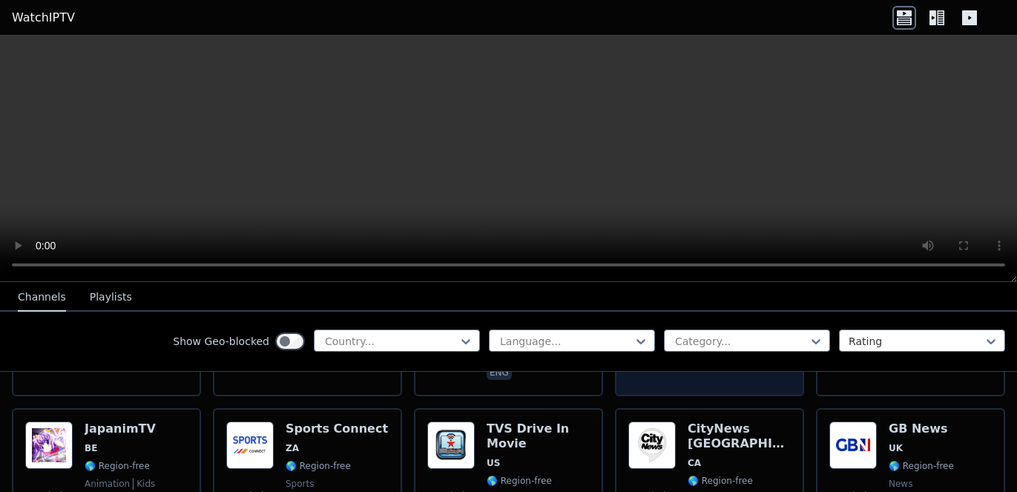
scroll to position [727, 0]
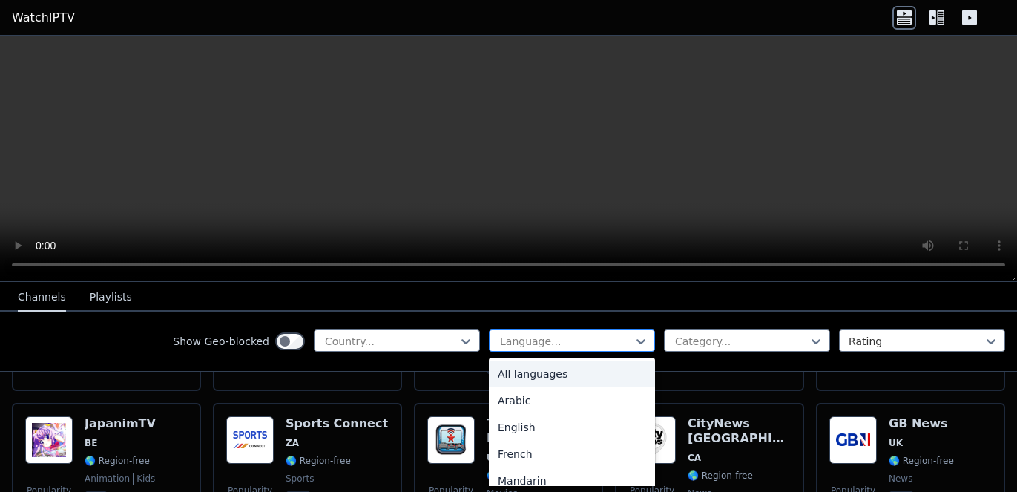
click at [561, 343] on div at bounding box center [565, 341] width 135 height 15
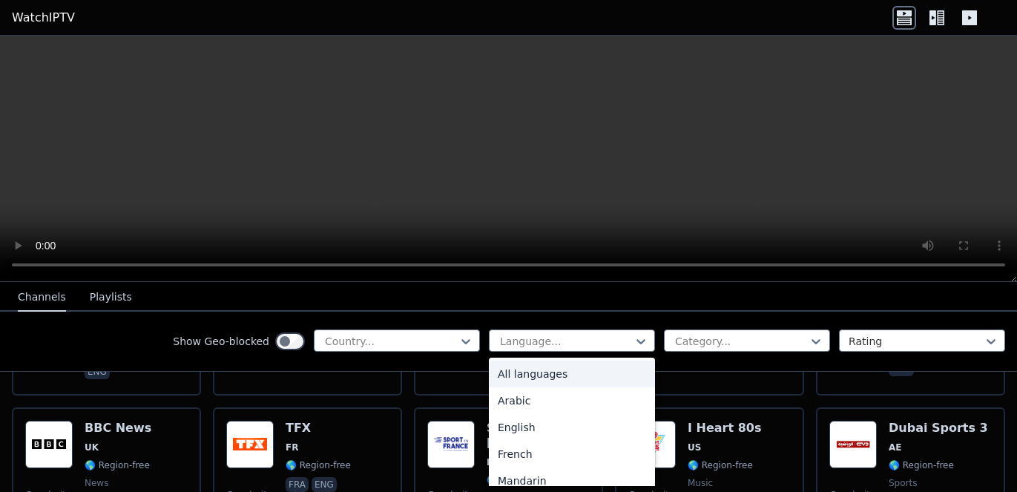
scroll to position [1020, 0]
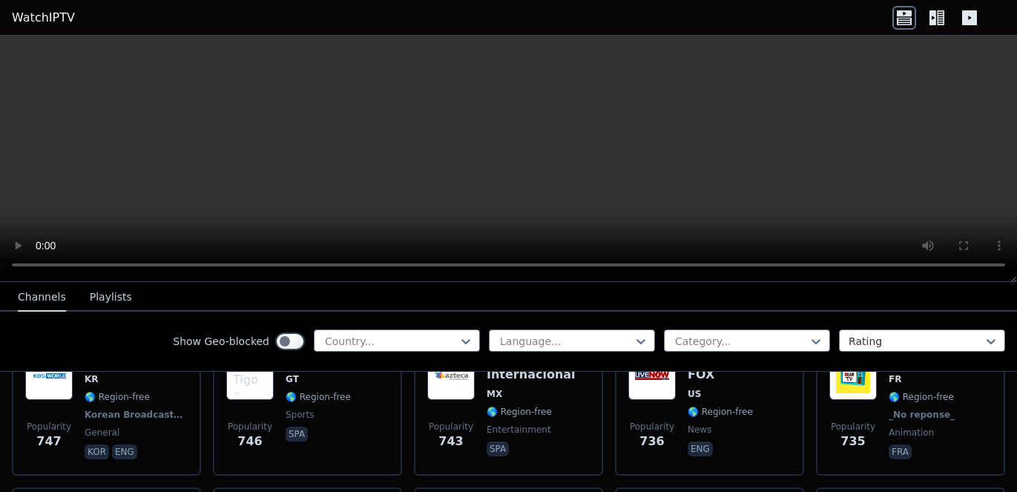
scroll to position [2733, 0]
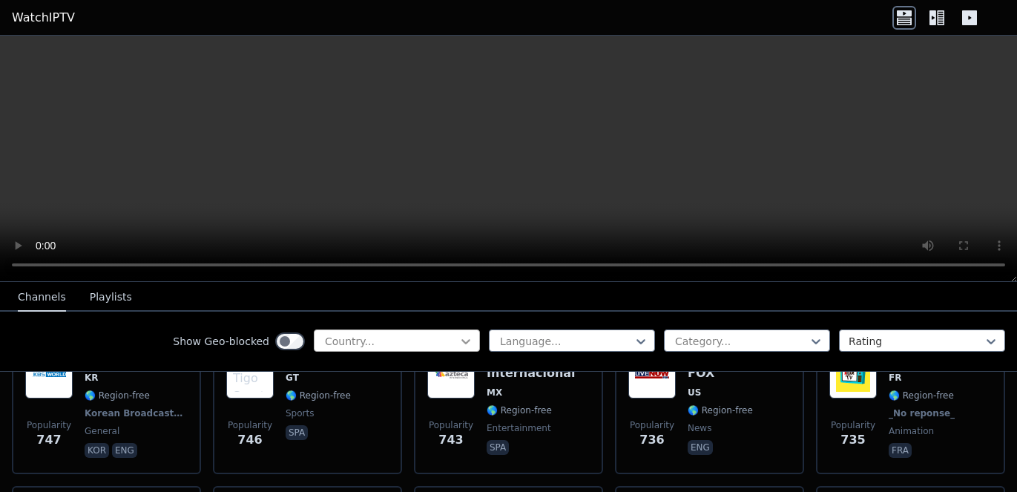
click at [465, 340] on icon at bounding box center [465, 341] width 15 height 15
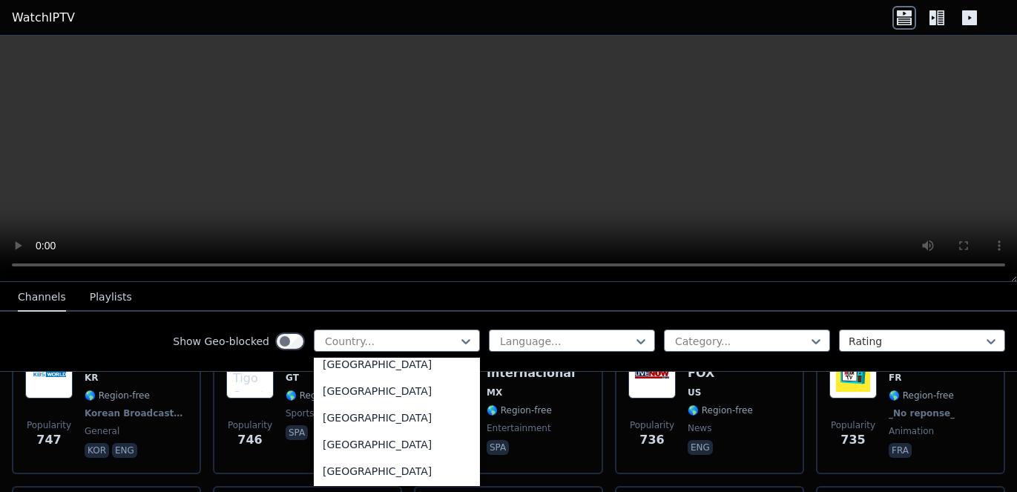
scroll to position [5231, 0]
click at [370, 383] on div "[GEOGRAPHIC_DATA]" at bounding box center [397, 390] width 166 height 27
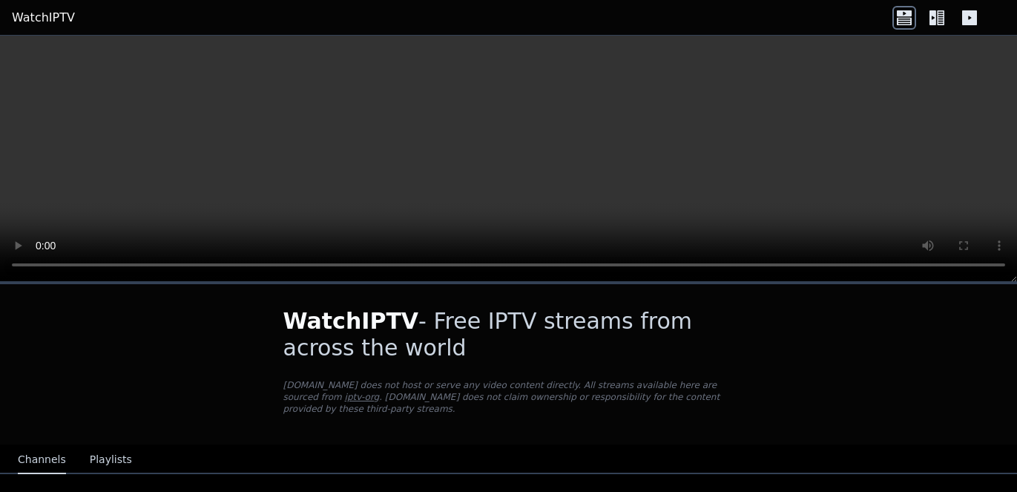
scroll to position [113, 0]
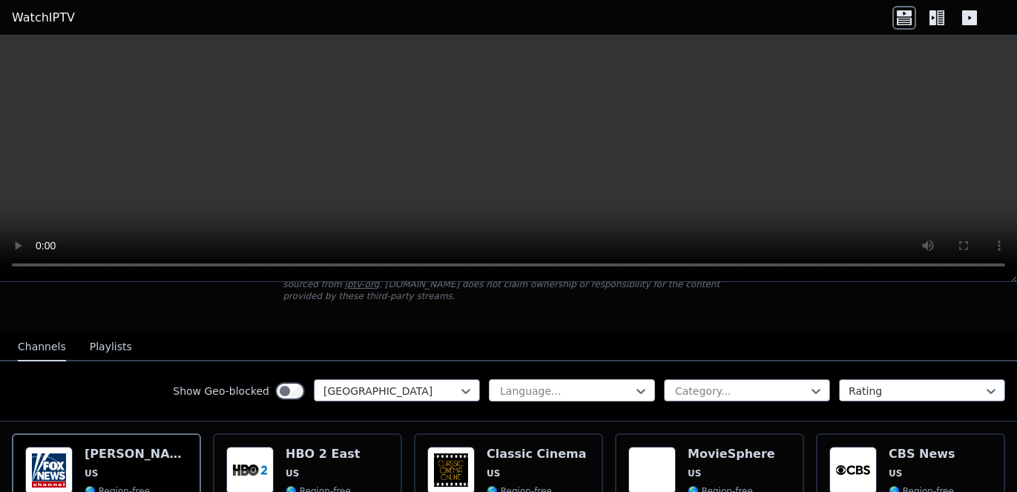
click at [550, 396] on div "Language..." at bounding box center [566, 390] width 132 height 15
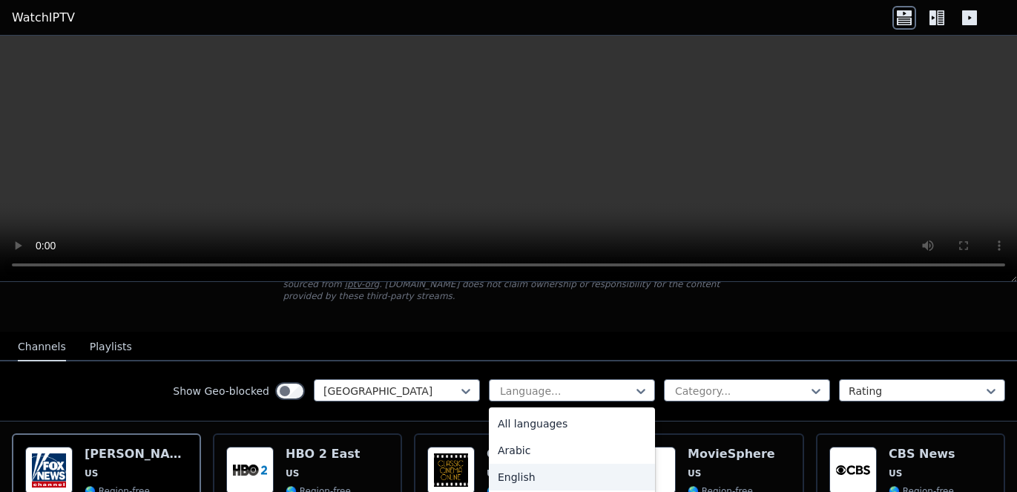
click at [521, 476] on div "English" at bounding box center [572, 476] width 166 height 27
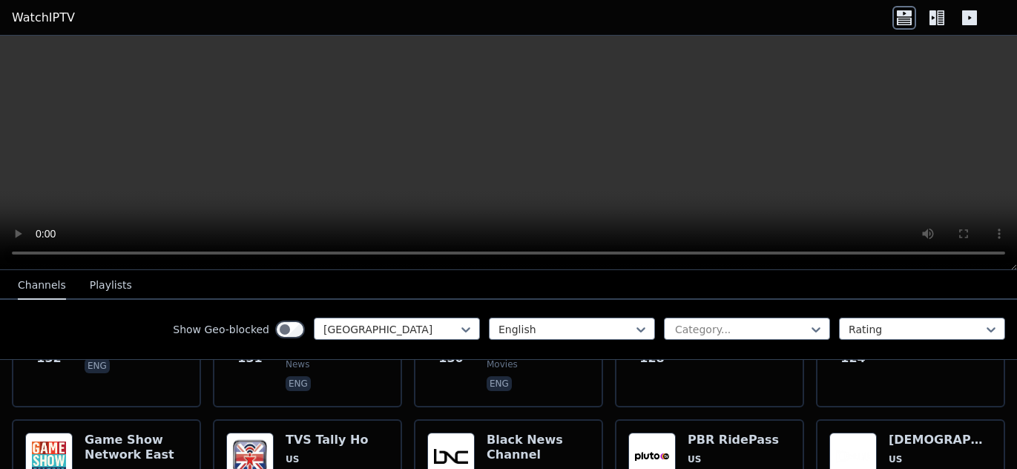
scroll to position [1087, 0]
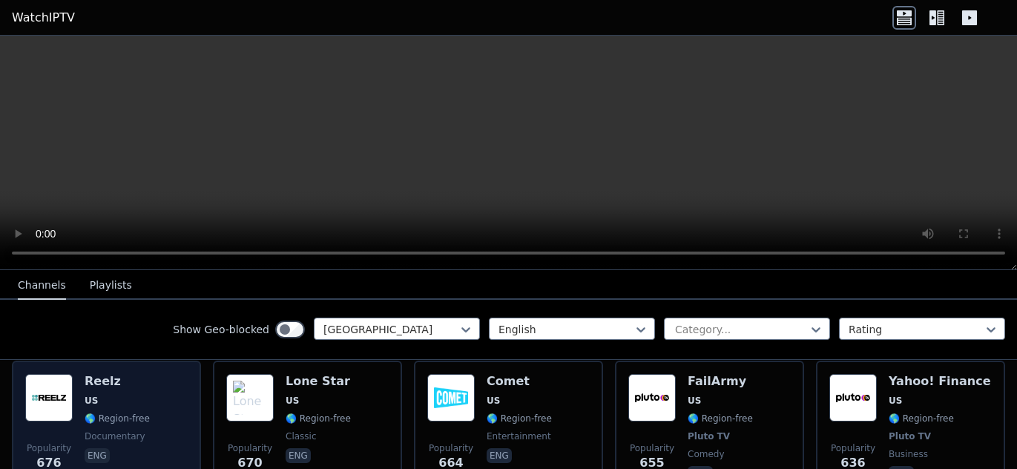
click at [172, 387] on div "Popularity 676 Reelz [GEOGRAPHIC_DATA] 🌎 Region-free documentary eng" at bounding box center [106, 429] width 162 height 110
click at [55, 394] on img at bounding box center [48, 397] width 47 height 47
click at [152, 394] on div "Popularity 676 Reelz [GEOGRAPHIC_DATA] 🌎 Region-free documentary eng" at bounding box center [106, 429] width 162 height 110
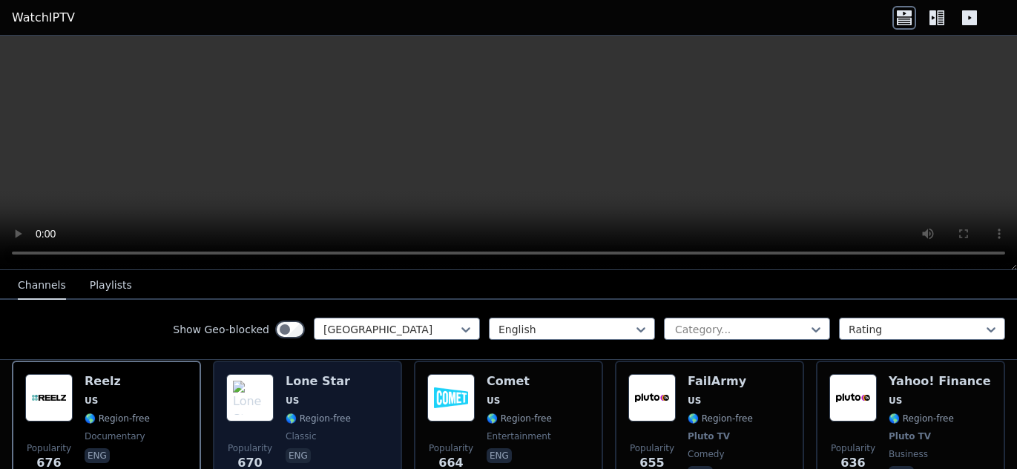
click at [316, 394] on span "US" at bounding box center [317, 400] width 65 height 12
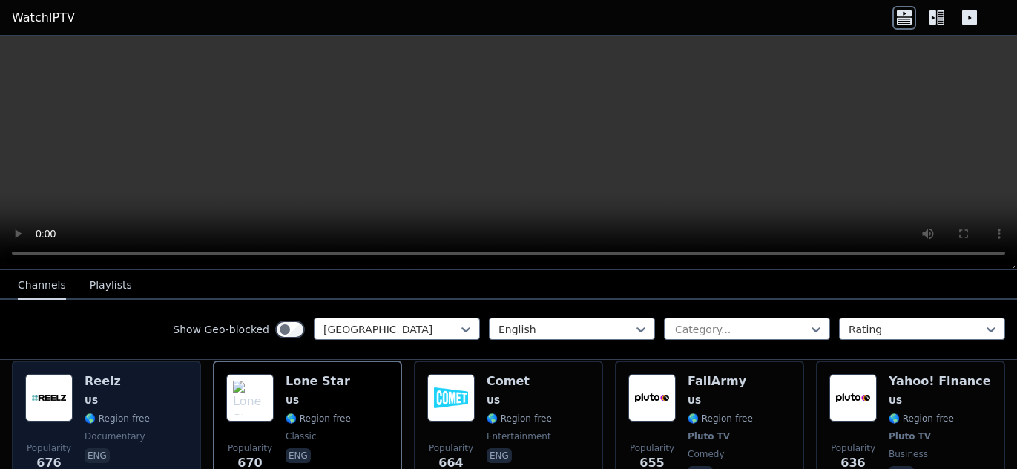
click at [143, 394] on span "US" at bounding box center [117, 400] width 65 height 12
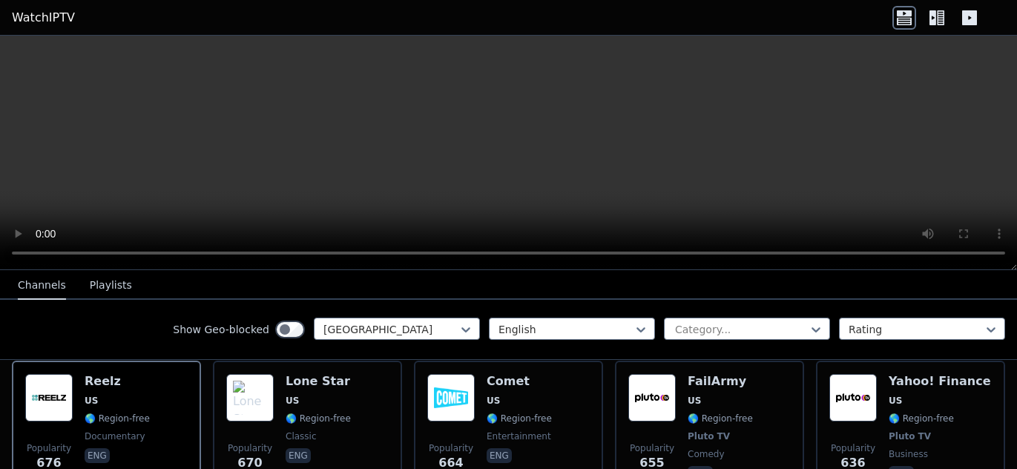
click at [507, 149] on video at bounding box center [508, 153] width 1017 height 234
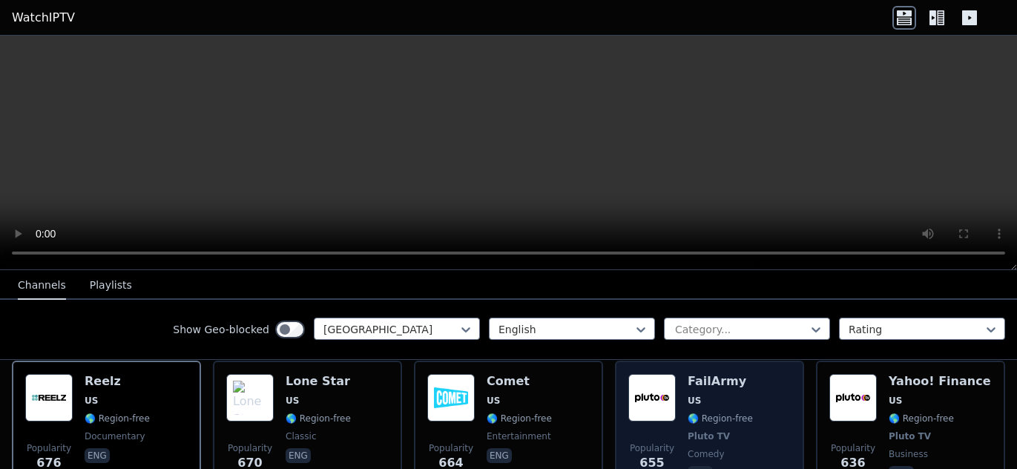
click at [715, 394] on span "US" at bounding box center [719, 400] width 65 height 12
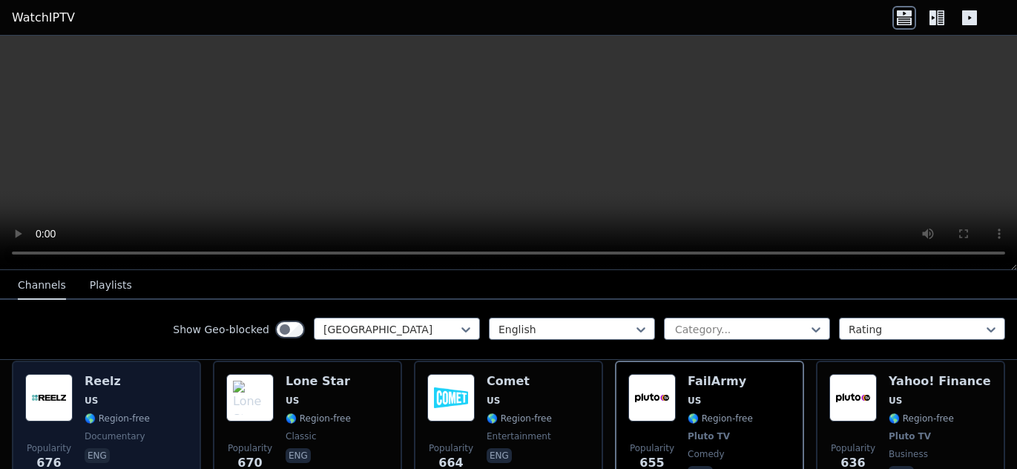
click at [156, 389] on div "Popularity 676 Reelz [GEOGRAPHIC_DATA] 🌎 Region-free documentary eng" at bounding box center [106, 429] width 162 height 110
